Goal: Obtain resource: Obtain resource

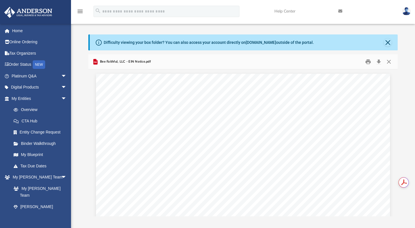
scroll to position [125, 305]
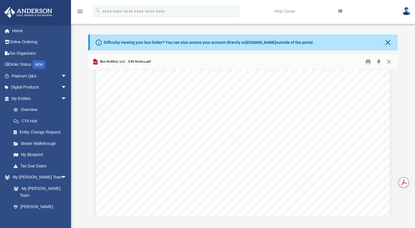
scroll to position [0, 0]
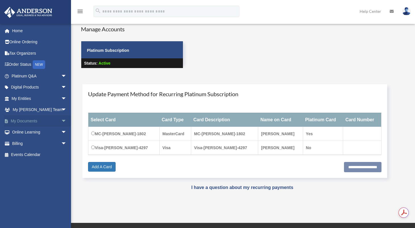
click at [61, 119] on span "arrow_drop_down" at bounding box center [66, 121] width 11 height 12
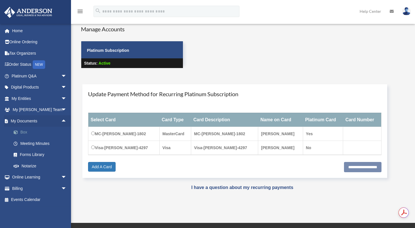
click at [24, 130] on link "Box" at bounding box center [41, 131] width 67 height 11
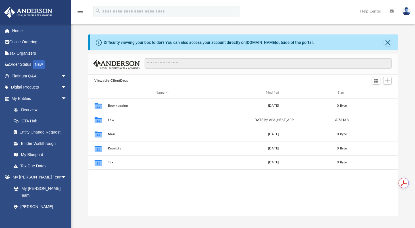
scroll to position [125, 305]
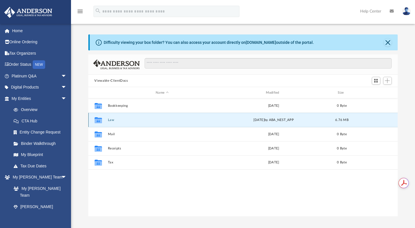
click at [110, 119] on button "Law" at bounding box center [162, 120] width 109 height 4
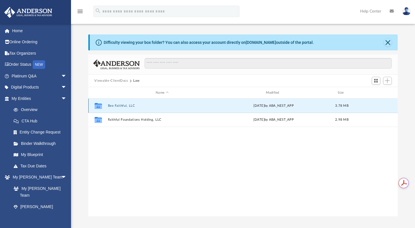
click at [127, 104] on button "Bee Faithful, LLC" at bounding box center [162, 106] width 109 height 4
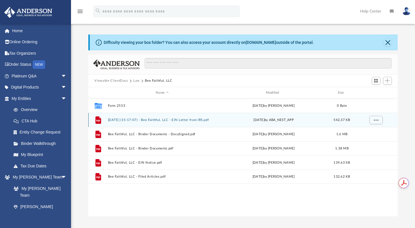
click at [126, 118] on button "[DATE] (15:17:07) - Bee Faithful, LLC - EIN Letter from IRS.pdf" at bounding box center [162, 120] width 109 height 4
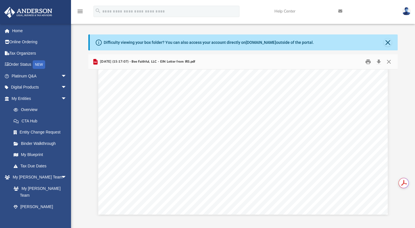
scroll to position [170, 0]
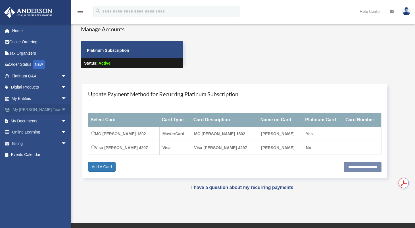
click at [61, 109] on span "arrow_drop_down" at bounding box center [66, 110] width 11 height 12
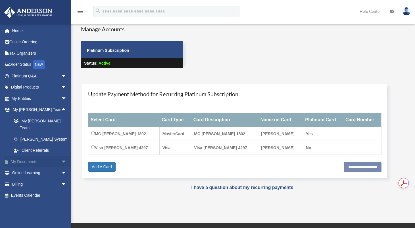
click at [61, 156] on span "arrow_drop_down" at bounding box center [66, 162] width 11 height 12
click at [24, 167] on link "Box" at bounding box center [41, 172] width 67 height 11
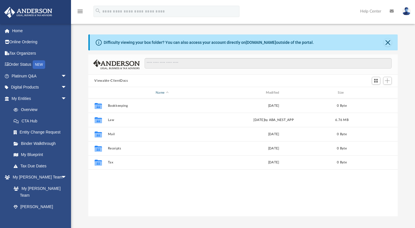
scroll to position [125, 305]
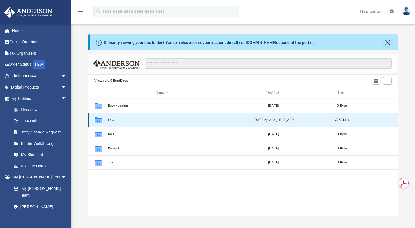
click at [109, 118] on button "Law" at bounding box center [162, 120] width 109 height 4
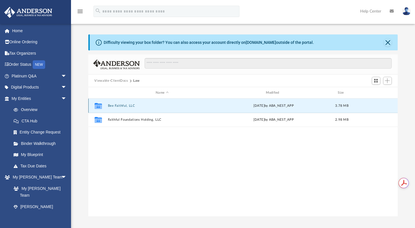
click at [125, 104] on button "Bee Faithful, LLC" at bounding box center [162, 106] width 109 height 4
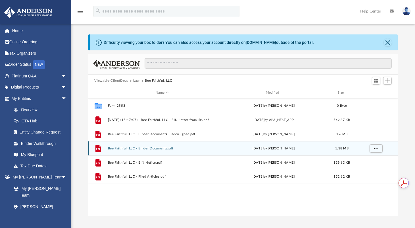
click at [141, 147] on button "Bee Faithful, LLC - Binder Documents.pdf" at bounding box center [162, 148] width 109 height 4
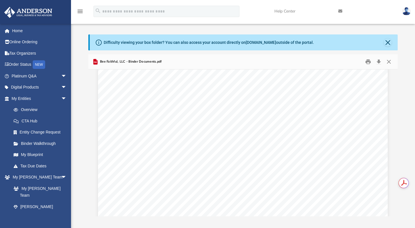
scroll to position [28, 0]
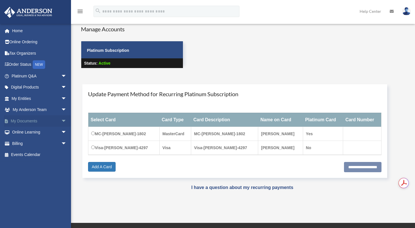
click at [61, 120] on span "arrow_drop_down" at bounding box center [66, 121] width 11 height 12
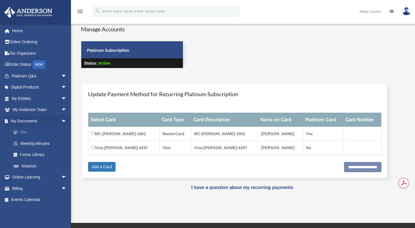
click at [27, 131] on link "Box" at bounding box center [41, 131] width 67 height 11
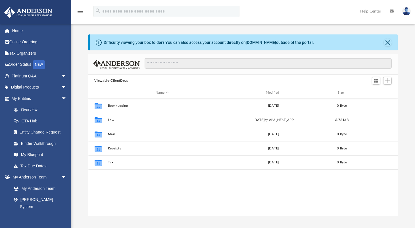
scroll to position [125, 305]
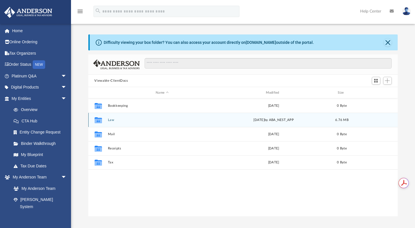
click at [109, 120] on button "Law" at bounding box center [162, 120] width 109 height 4
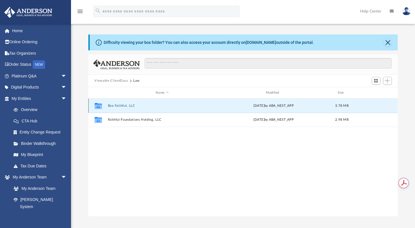
click at [118, 106] on button "Bee Faithful, LLC" at bounding box center [162, 106] width 109 height 4
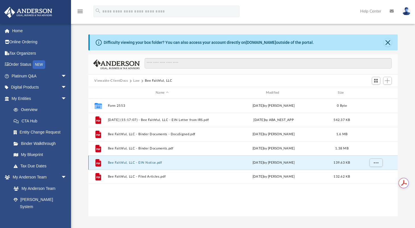
click at [138, 162] on button "Bee Faithful, LLC - EIN Notice.pdf" at bounding box center [162, 163] width 109 height 4
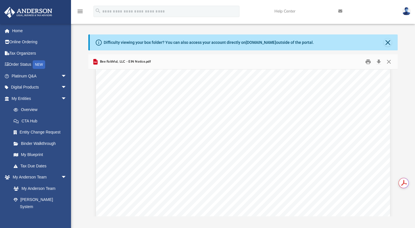
scroll to position [0, 0]
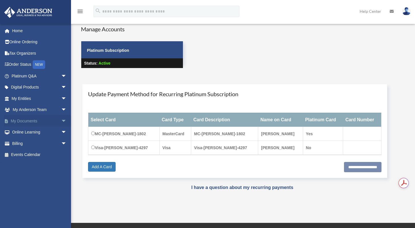
click at [61, 121] on span "arrow_drop_down" at bounding box center [66, 121] width 11 height 12
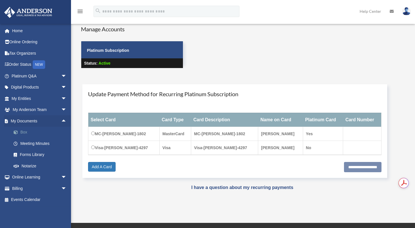
click at [22, 132] on link "Box" at bounding box center [41, 131] width 67 height 11
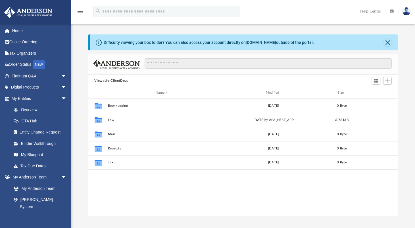
scroll to position [125, 305]
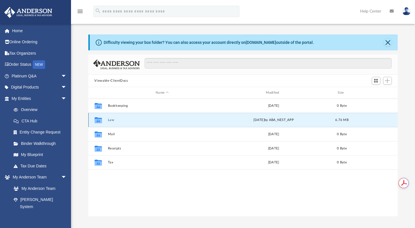
click at [113, 119] on button "Law" at bounding box center [162, 120] width 109 height 4
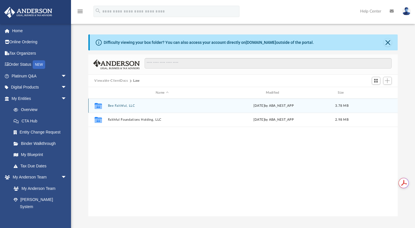
click at [119, 104] on button "Bee Faithful, LLC" at bounding box center [162, 106] width 109 height 4
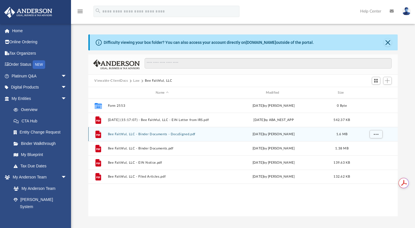
click at [160, 135] on button "Bee Faithful, LLC - Binder Documents - DocuSigned.pdf" at bounding box center [162, 134] width 109 height 4
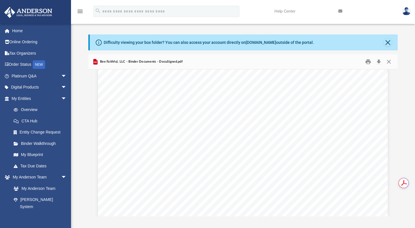
scroll to position [5058, 0]
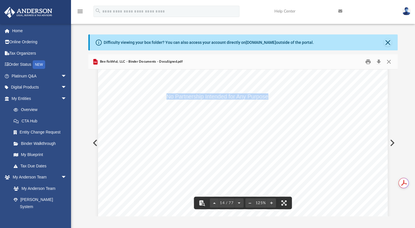
drag, startPoint x: 165, startPoint y: 97, endPoint x: 266, endPoint y: 96, distance: 100.9
click at [266, 96] on span "No Partnership Intended for Any Purpose" at bounding box center [218, 96] width 102 height 6
click at [247, 100] on div "Operating Agreement of Bee Faithful, LLC Page 2 of 43 Section 1.06 Company’s Te…" at bounding box center [243, 190] width 290 height 375
drag, startPoint x: 240, startPoint y: 91, endPoint x: 241, endPoint y: 87, distance: 4.1
click at [241, 91] on div "Operating Agreement of Bee Faithful, LLC Page 2 of 43 Section 1.06 Company’s Te…" at bounding box center [243, 190] width 290 height 375
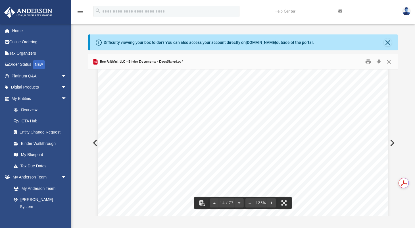
click at [238, 80] on span "TAX MATTER" at bounding box center [223, 83] width 38 height 6
drag, startPoint x: 222, startPoint y: 75, endPoint x: 280, endPoint y: 85, distance: 57.9
click at [98, 3] on span "ARTICLE TWO TAX MATTER S AND STATUS" at bounding box center [98, 3] width 0 height 0
click at [279, 85] on span "S AND STATUS" at bounding box center [262, 83] width 40 height 6
click at [282, 83] on div "Operating Agreement of Bee Faithful, LLC Page 2 of 43 Section 1.06 Company’s Te…" at bounding box center [243, 190] width 290 height 375
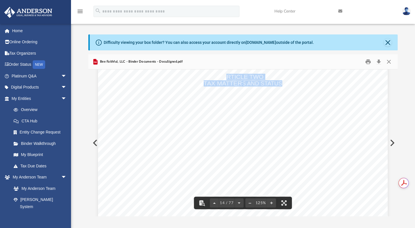
click at [277, 82] on span "S AND STATUS" at bounding box center [262, 83] width 40 height 6
drag, startPoint x: 220, startPoint y: 75, endPoint x: 234, endPoint y: 77, distance: 14.1
click at [235, 77] on div "Operating Agreement of Bee Faithful, LLC Page 2 of 43 Section 1.06 Company’s Te…" at bounding box center [243, 190] width 290 height 375
drag, startPoint x: 222, startPoint y: 77, endPoint x: 246, endPoint y: 79, distance: 23.4
click at [246, 79] on span "ARTICLE TWO" at bounding box center [242, 77] width 41 height 6
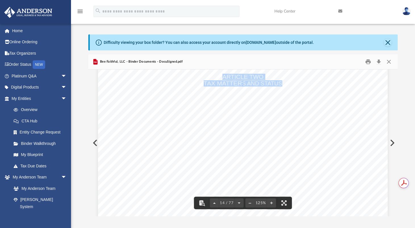
drag, startPoint x: 222, startPoint y: 76, endPoint x: 279, endPoint y: 83, distance: 58.1
click at [98, 3] on span "ARTICLE TWO TAX MATTER S AND STATUS" at bounding box center [98, 3] width 0 height 0
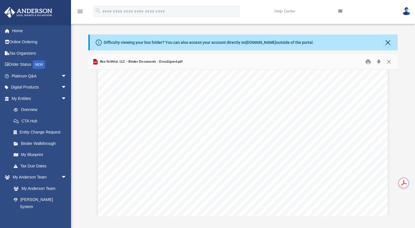
scroll to position [455, 0]
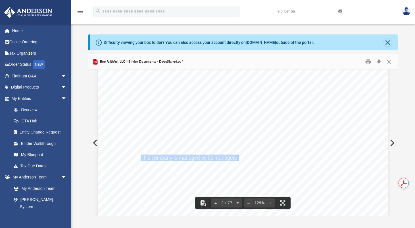
drag, startPoint x: 237, startPoint y: 158, endPoint x: 140, endPoint y: 157, distance: 96.6
click at [98, 3] on span "This company is managed by its managers ." at bounding box center [98, 3] width 0 height 0
click at [132, 144] on span "Management and Ownership" at bounding box center [167, 145] width 71 height 6
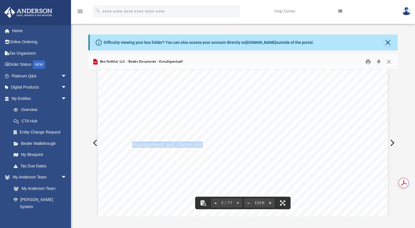
drag, startPoint x: 131, startPoint y: 144, endPoint x: 200, endPoint y: 145, distance: 69.1
click at [200, 145] on span "Management and Ownership" at bounding box center [167, 145] width 71 height 6
drag, startPoint x: 247, startPoint y: 132, endPoint x: 218, endPoint y: 132, distance: 28.7
click at [218, 132] on div "Overview of Bee Faithful, LLC Entity Formation Information State of Organizatio…" at bounding box center [243, 47] width 290 height 375
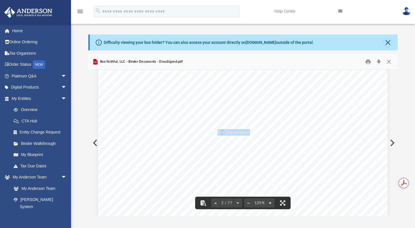
drag, startPoint x: 217, startPoint y: 132, endPoint x: 247, endPoint y: 132, distance: 30.1
click at [247, 132] on span "Corporation" at bounding box center [236, 132] width 28 height 6
drag, startPoint x: 247, startPoint y: 132, endPoint x: 216, endPoint y: 132, distance: 31.3
